Goal: Information Seeking & Learning: Learn about a topic

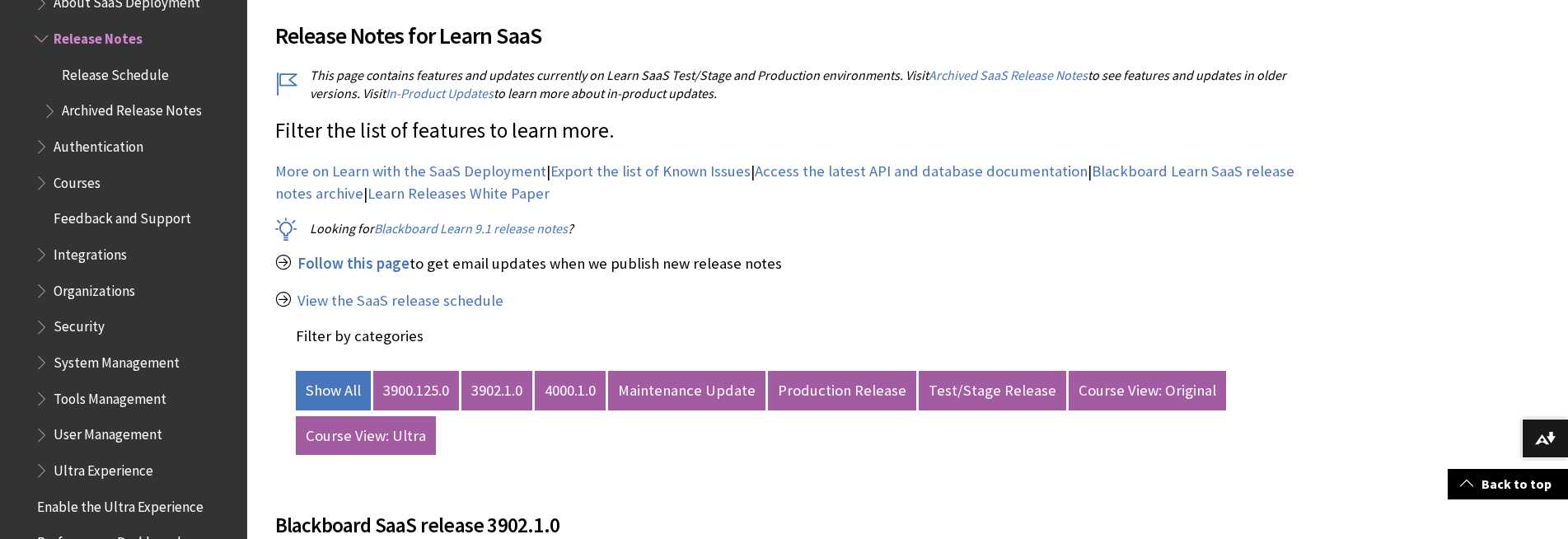
scroll to position [659, 0]
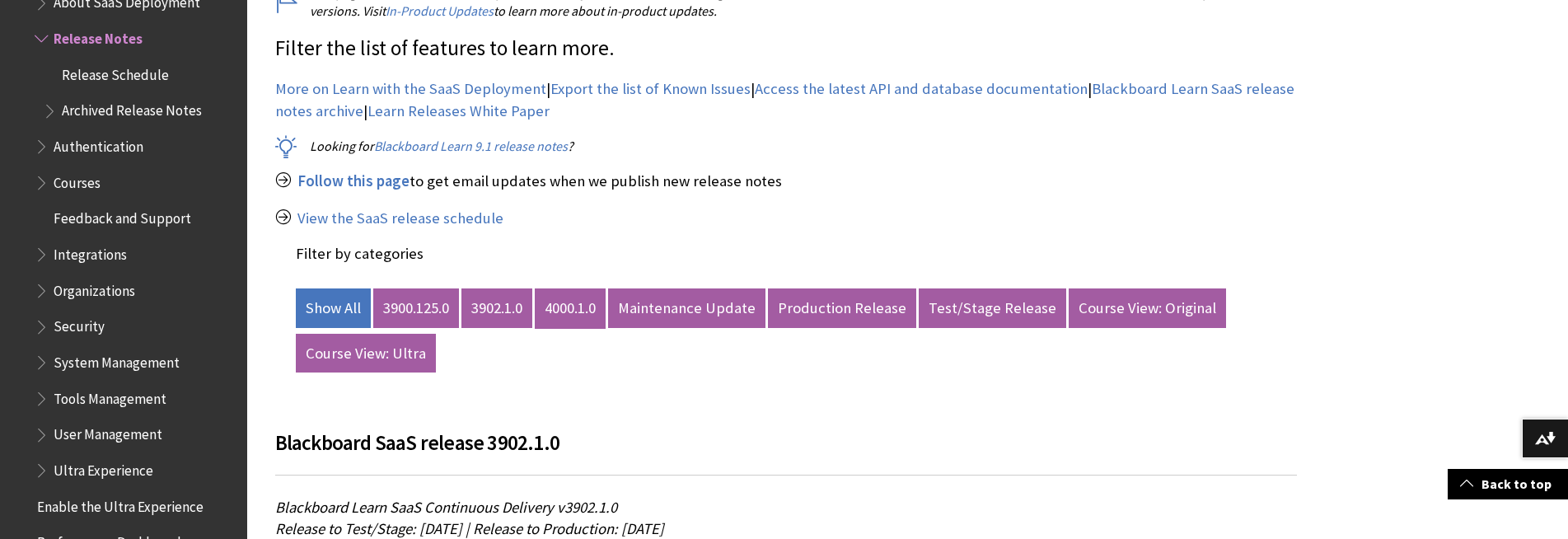
click at [573, 305] on link "4000.1.0" at bounding box center [570, 308] width 71 height 39
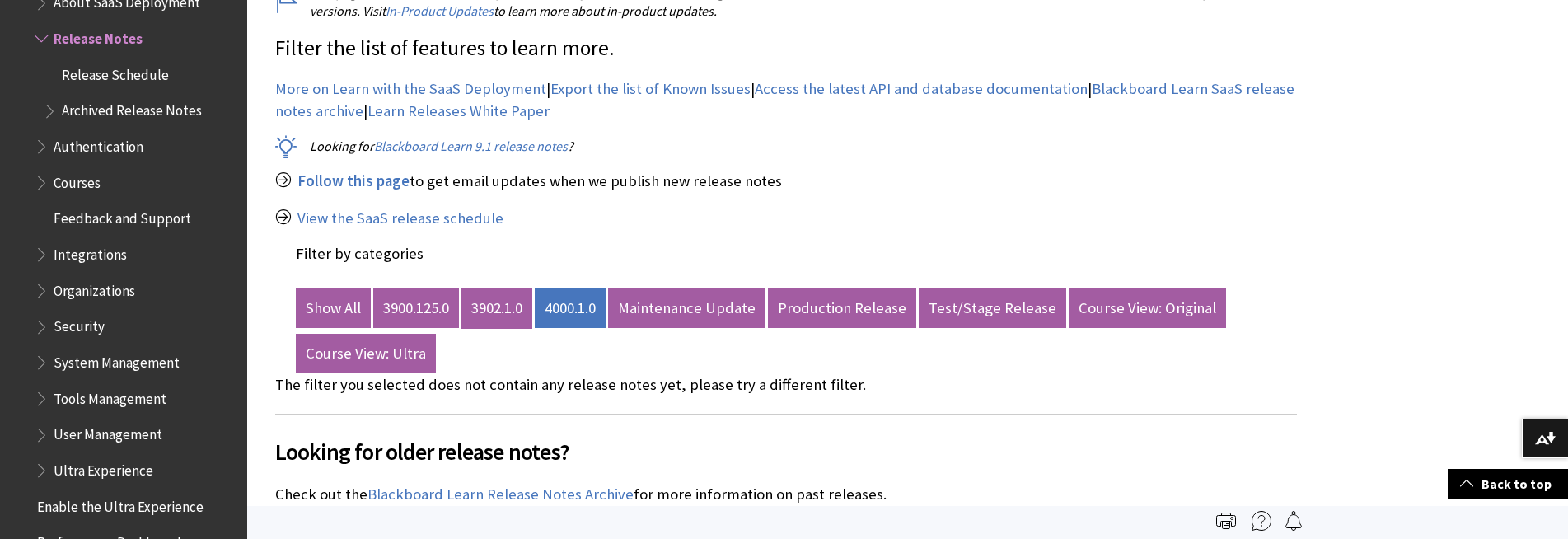
click at [480, 301] on link "3902.1.0" at bounding box center [497, 308] width 71 height 39
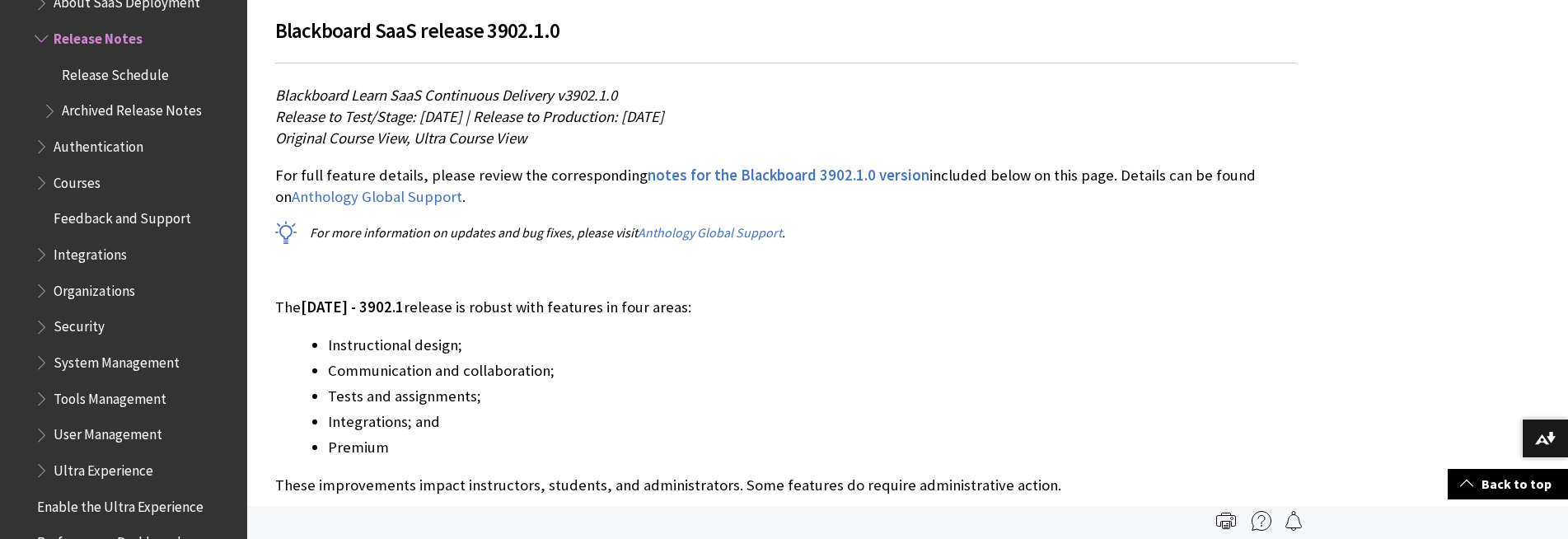
scroll to position [824, 0]
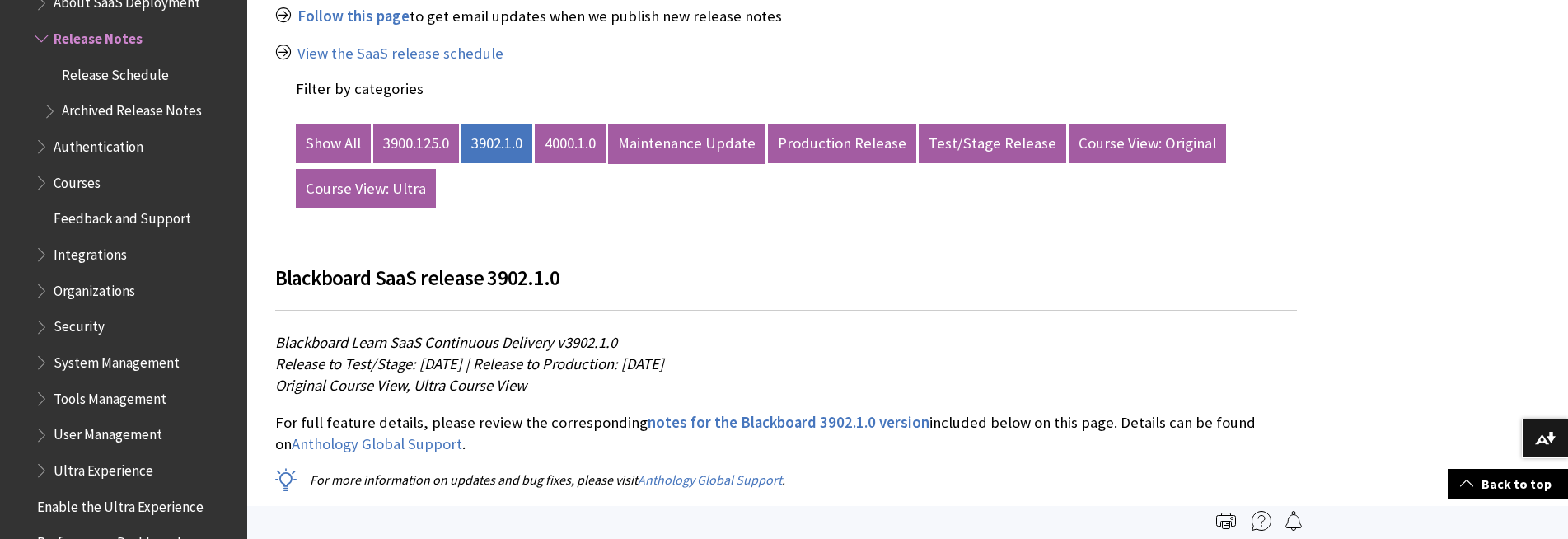
click at [651, 147] on link "Maintenance Update" at bounding box center [687, 142] width 158 height 39
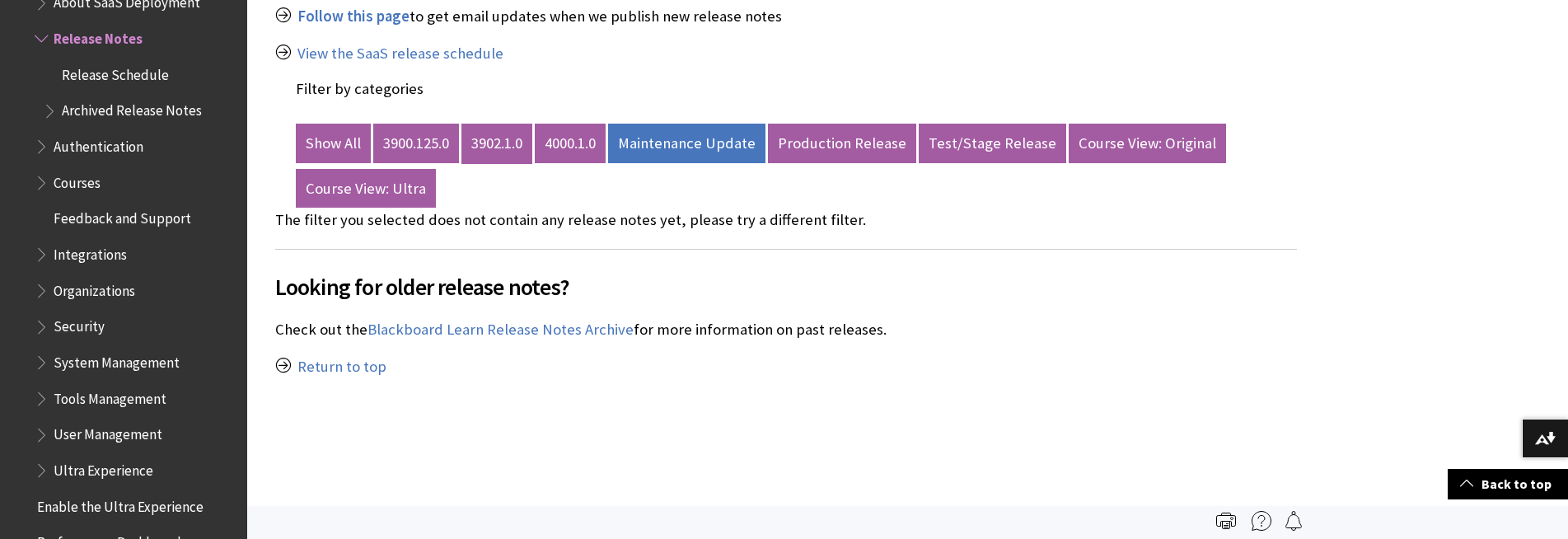
click at [502, 146] on link "3902.1.0" at bounding box center [497, 142] width 71 height 39
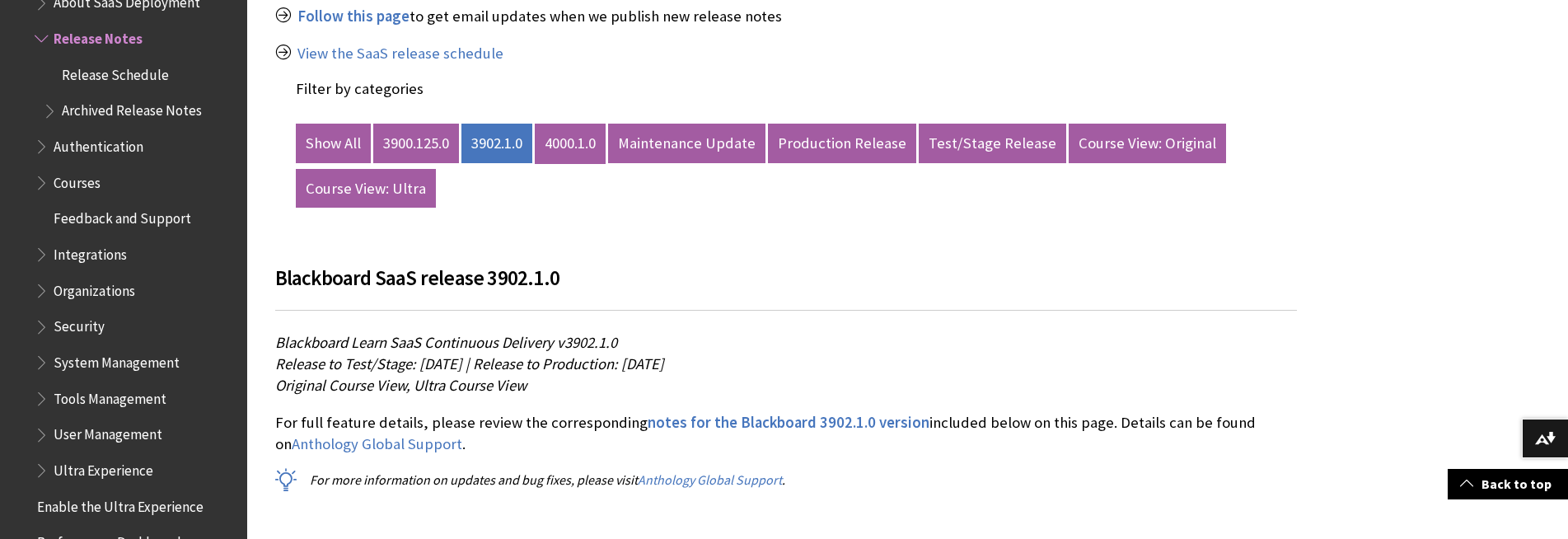
click at [564, 154] on link "4000.1.0" at bounding box center [570, 142] width 71 height 39
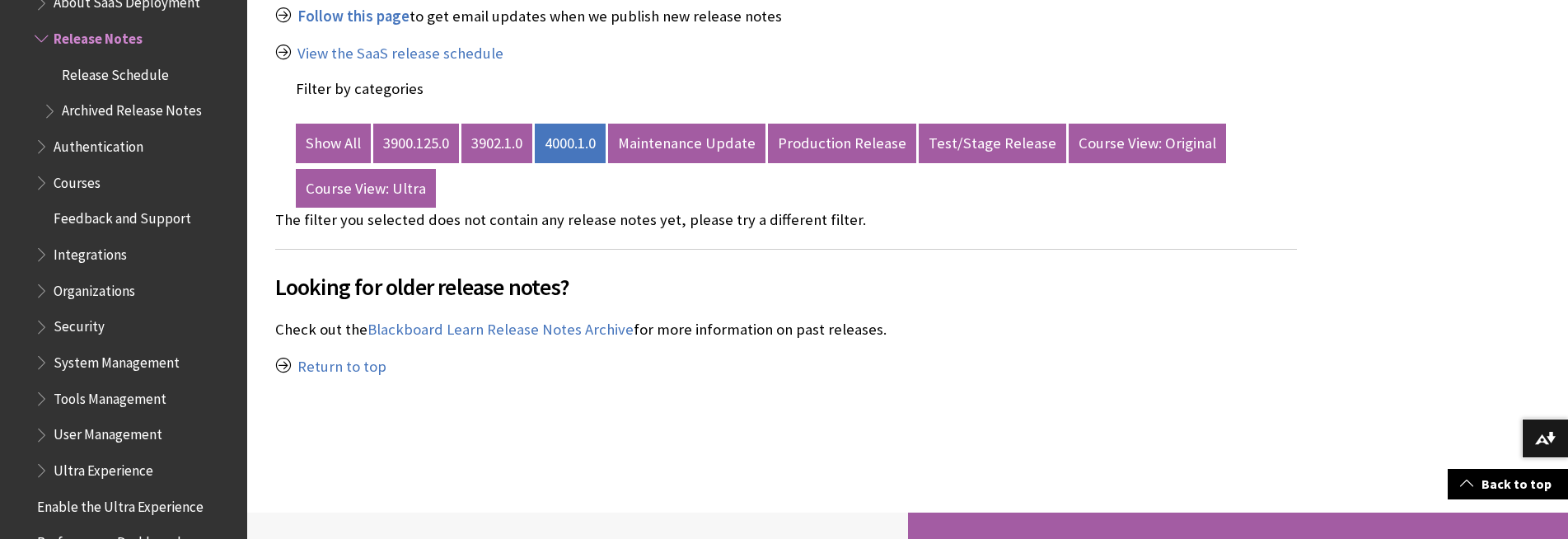
scroll to position [330, 0]
